Goal: Find specific page/section: Find specific page/section

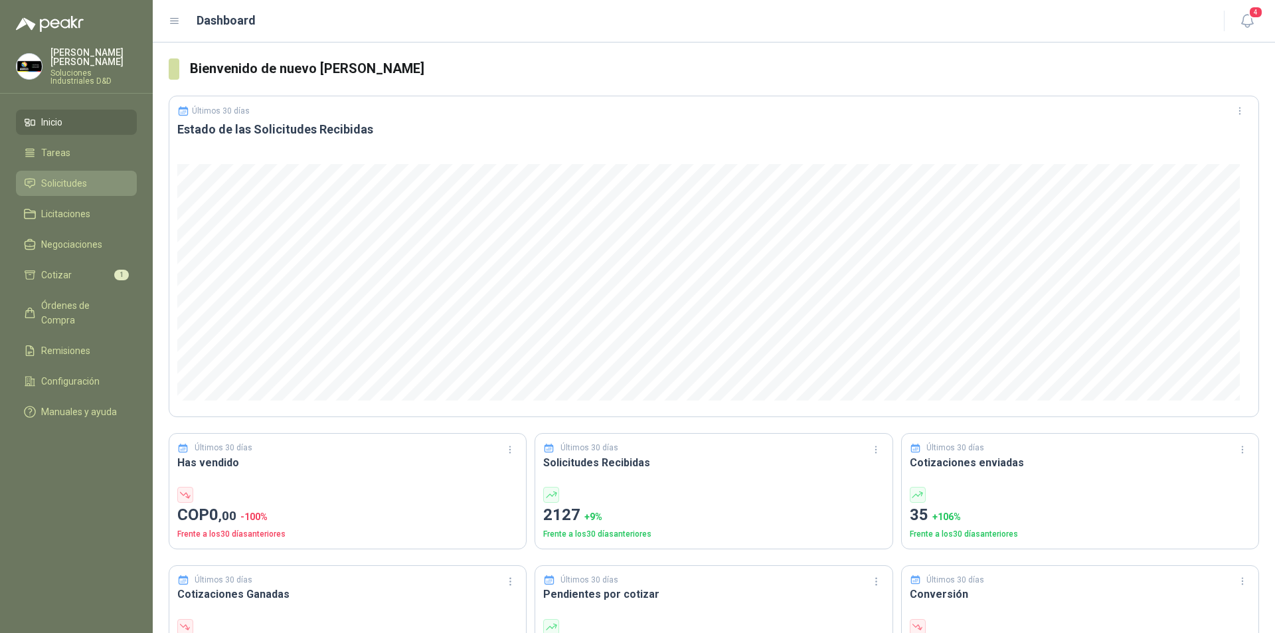
click at [69, 176] on span "Solicitudes" at bounding box center [64, 183] width 46 height 15
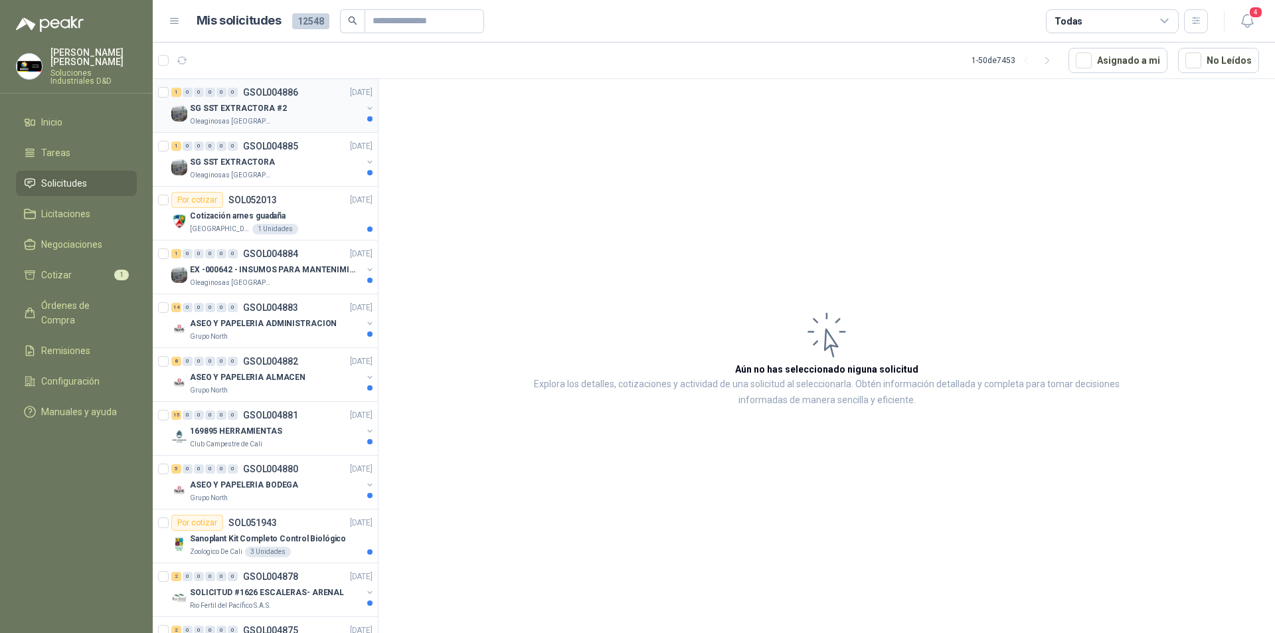
click at [231, 122] on p "Oleaginosas [GEOGRAPHIC_DATA][PERSON_NAME]" at bounding box center [232, 121] width 84 height 11
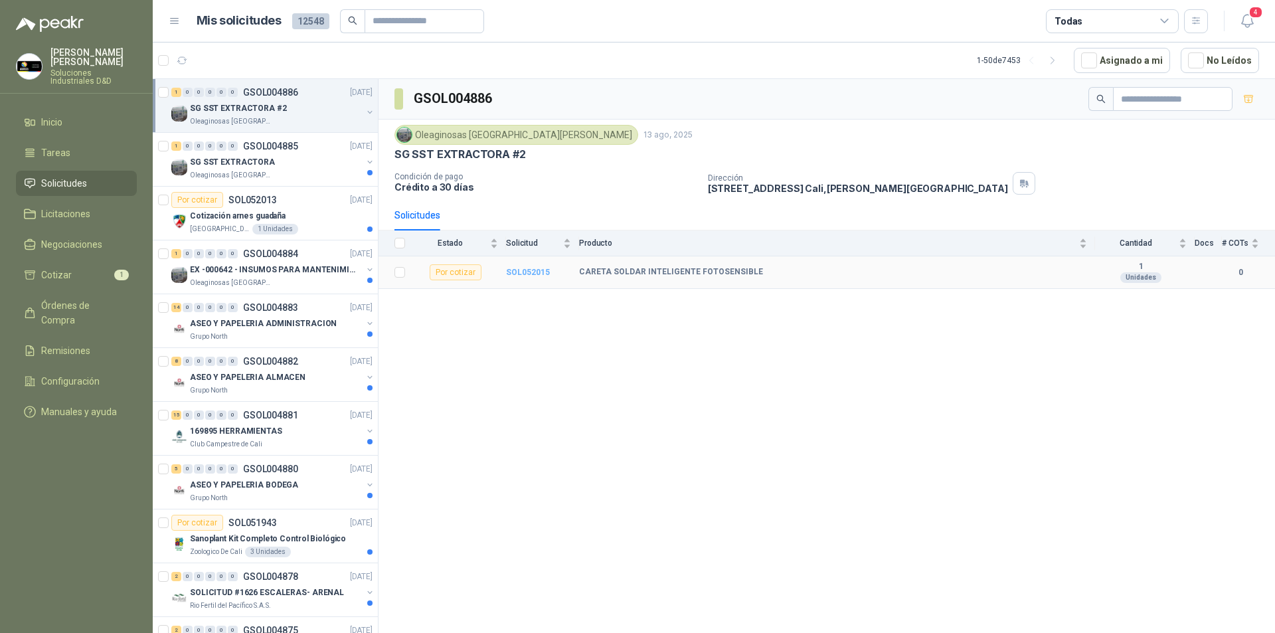
click at [530, 276] on b "SOL052015" at bounding box center [528, 272] width 44 height 9
